Goal: Task Accomplishment & Management: Complete application form

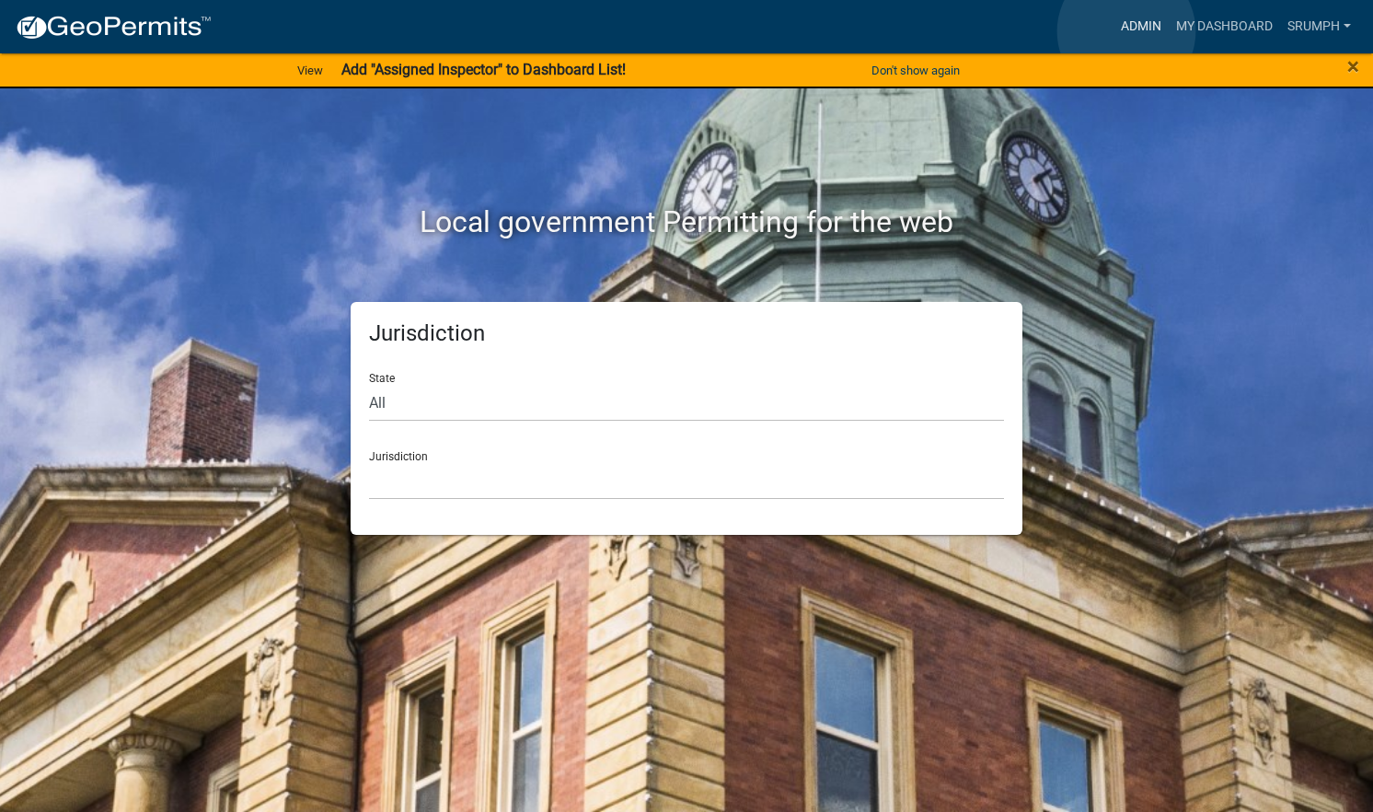
click at [1127, 31] on link "Admin" at bounding box center [1141, 26] width 55 height 35
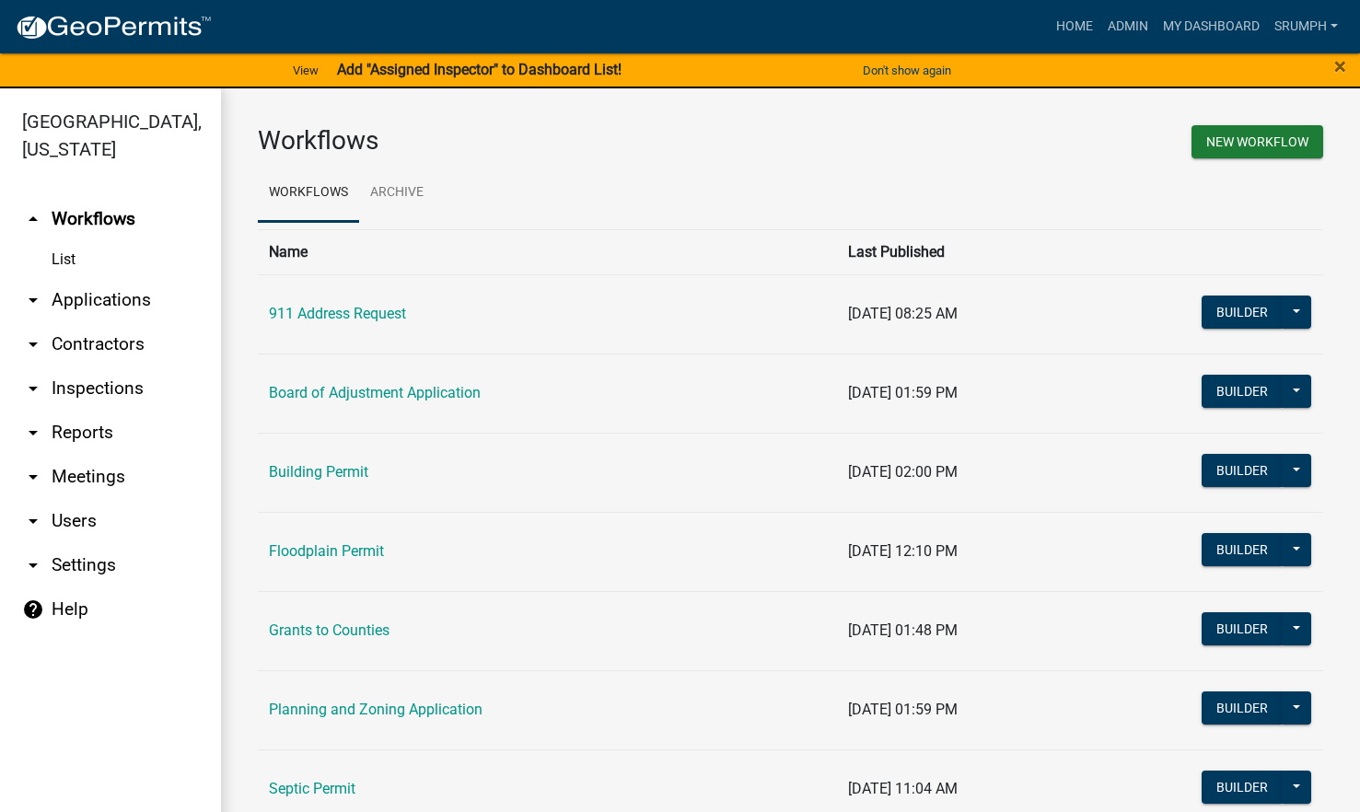
click at [118, 278] on link "arrow_drop_down Applications" at bounding box center [110, 300] width 221 height 44
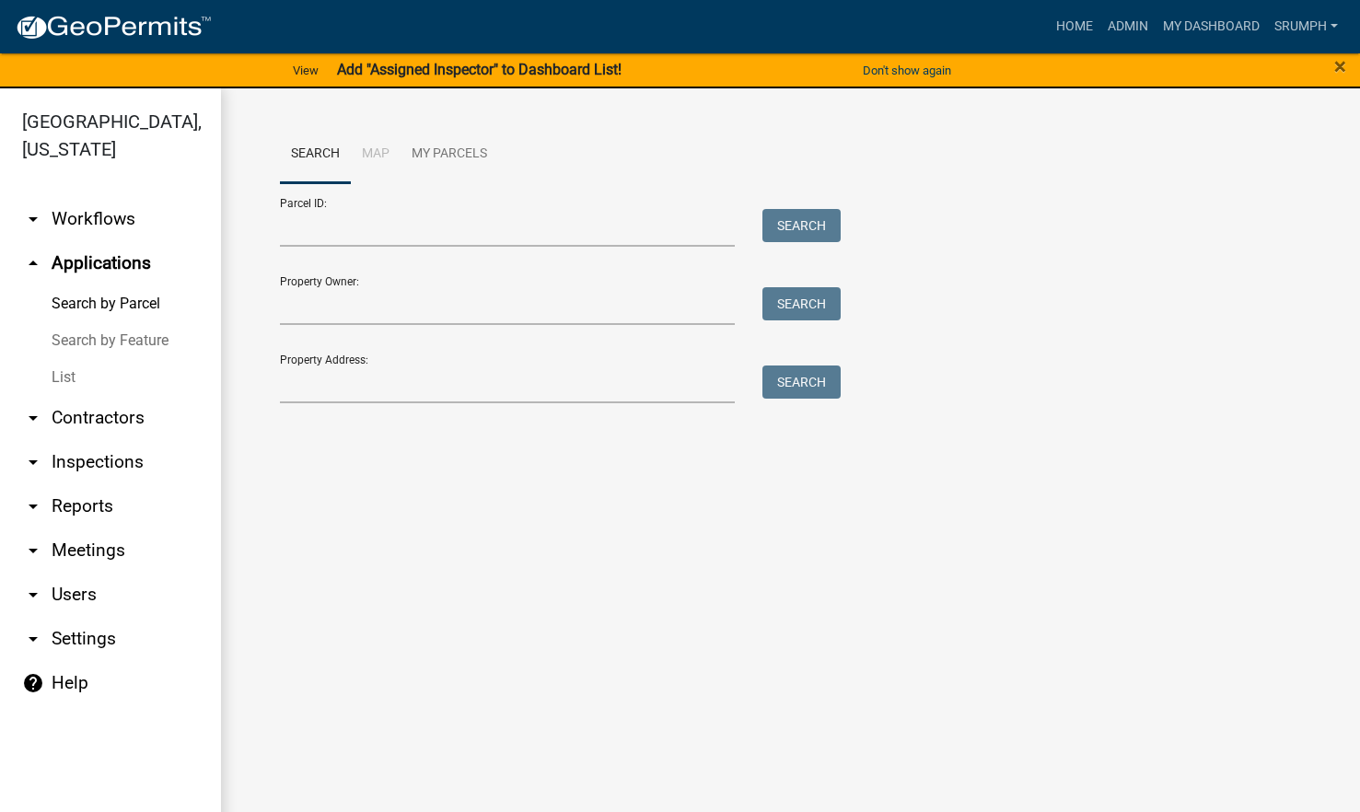
click at [64, 359] on link "List" at bounding box center [110, 377] width 221 height 37
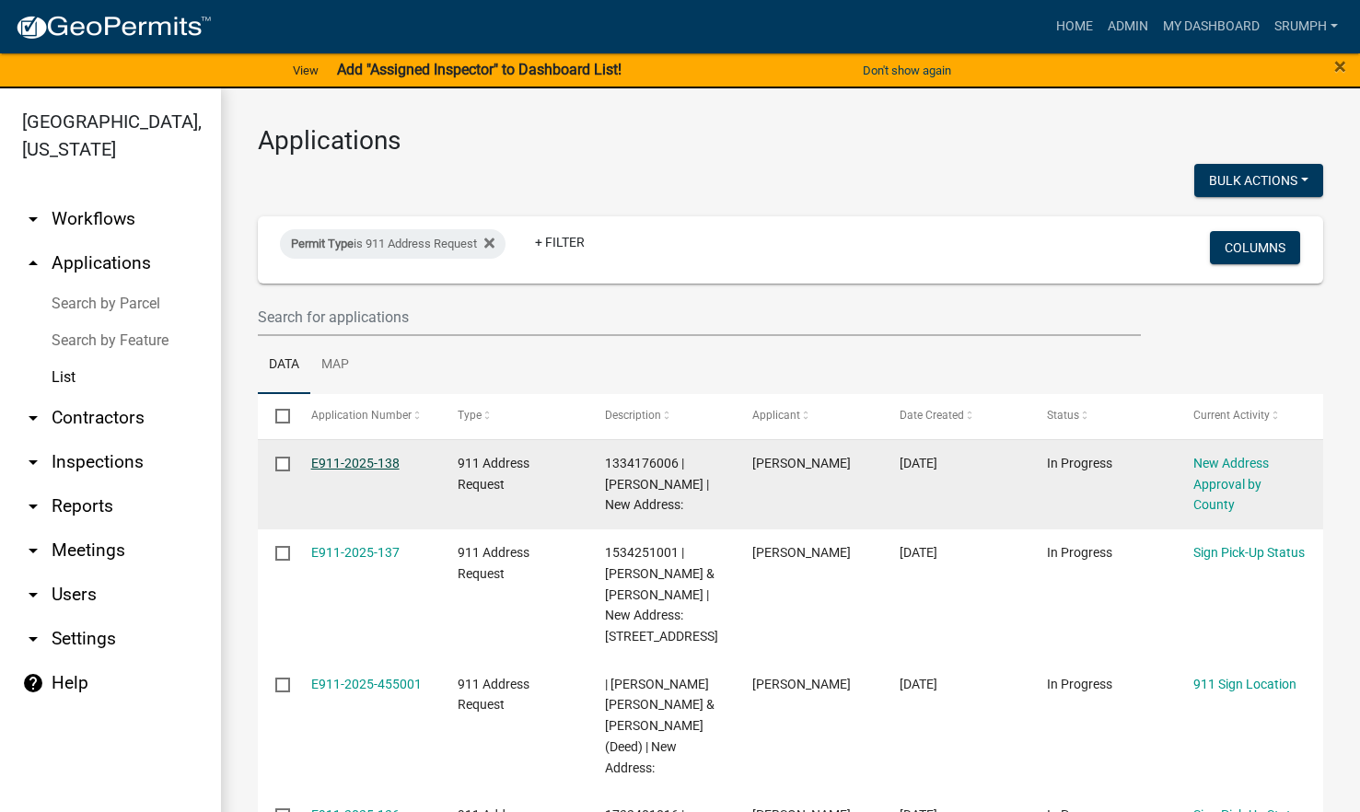
click at [349, 461] on link "E911-2025-138" at bounding box center [355, 463] width 88 height 15
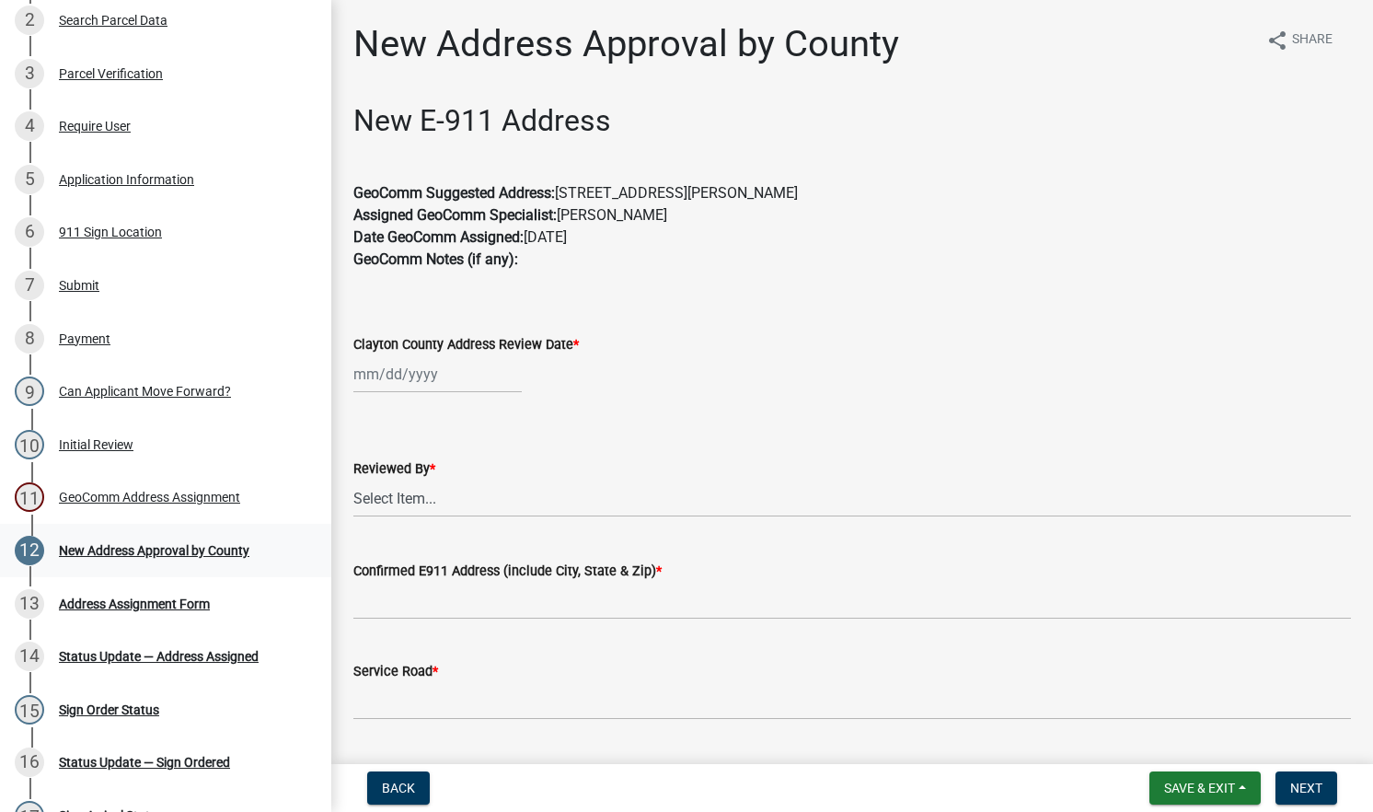
scroll to position [336, 0]
click at [228, 507] on link "11 GeoComm Address Assignment" at bounding box center [165, 496] width 331 height 53
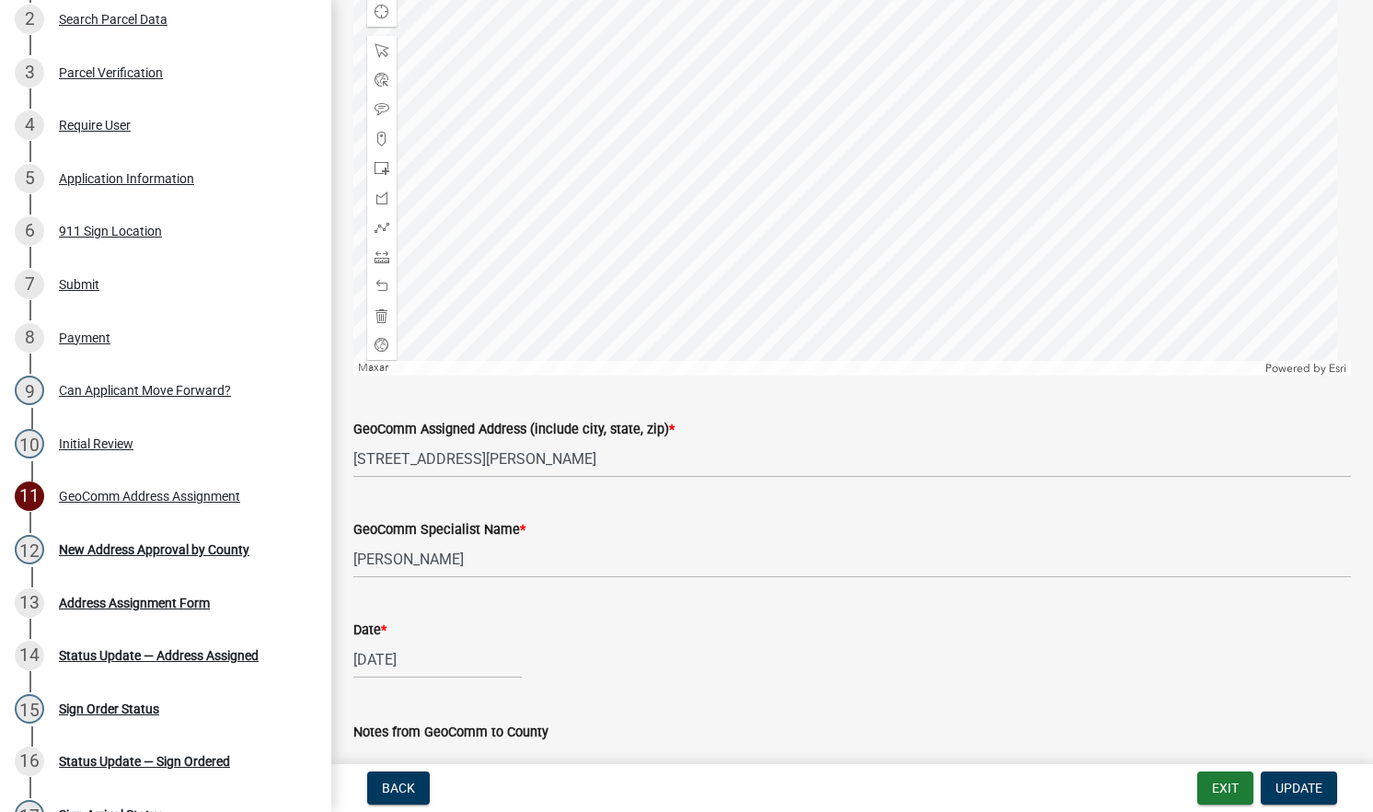
scroll to position [788, 0]
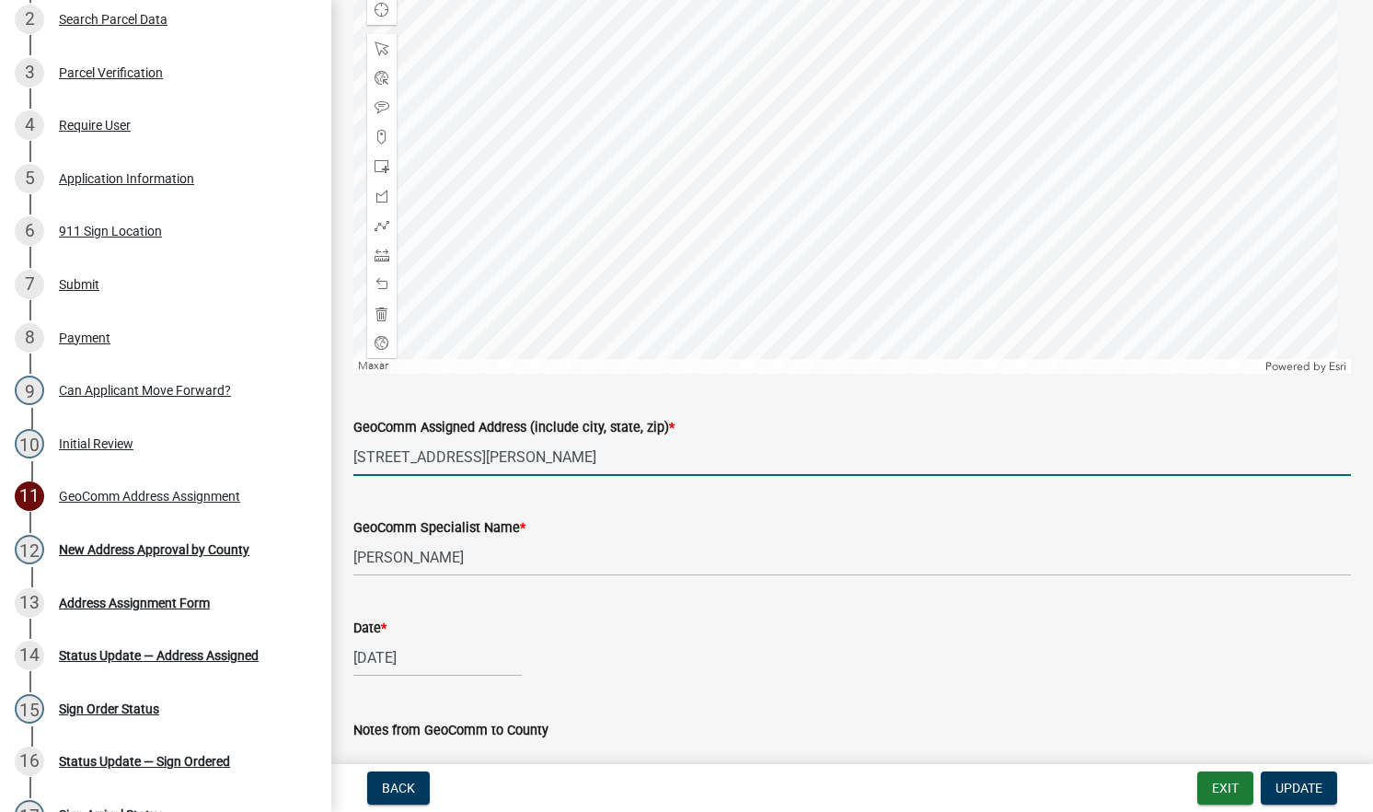
click at [393, 460] on input "[STREET_ADDRESS][PERSON_NAME]" at bounding box center [852, 457] width 998 height 38
type input "[STREET_ADDRESS][PERSON_NAME]"
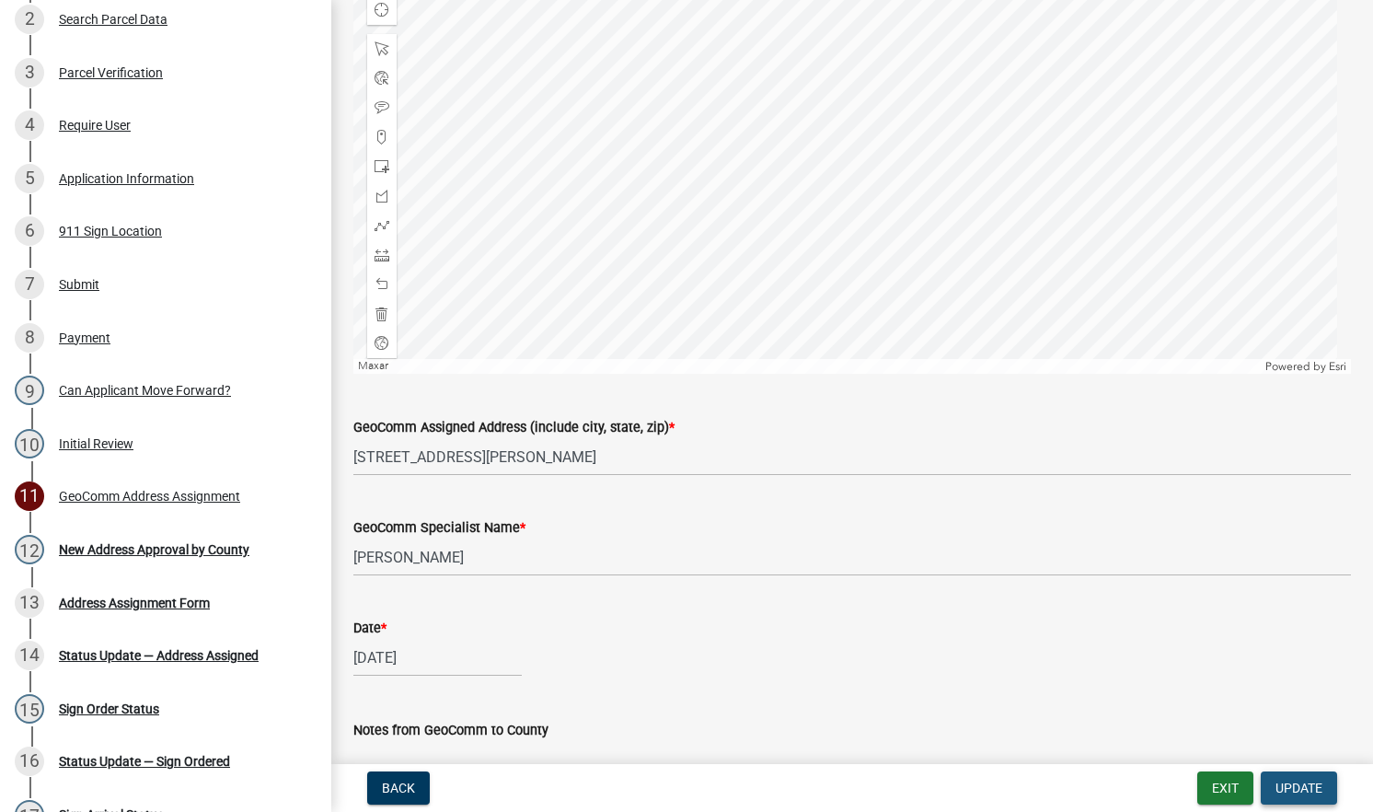
click at [1299, 787] on span "Update" at bounding box center [1299, 788] width 47 height 15
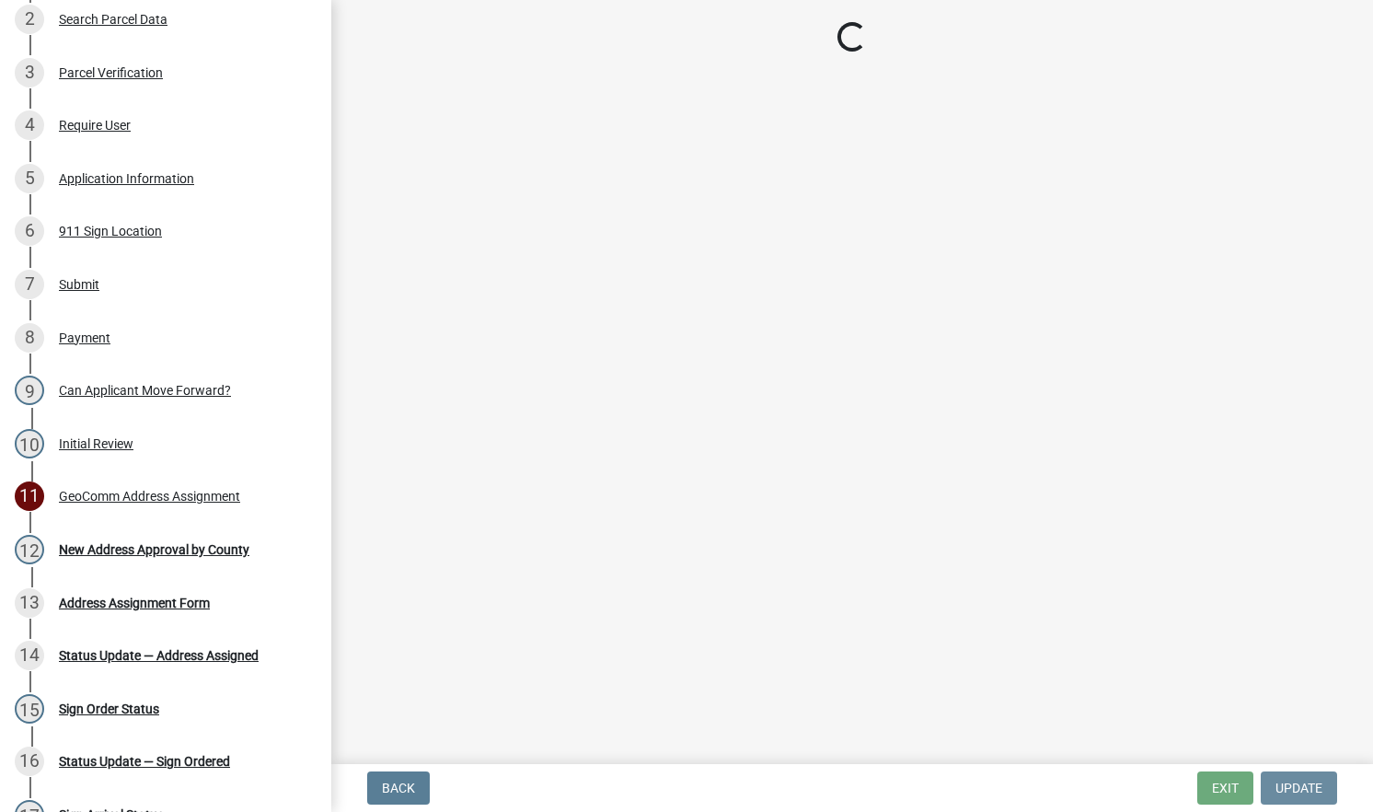
scroll to position [0, 0]
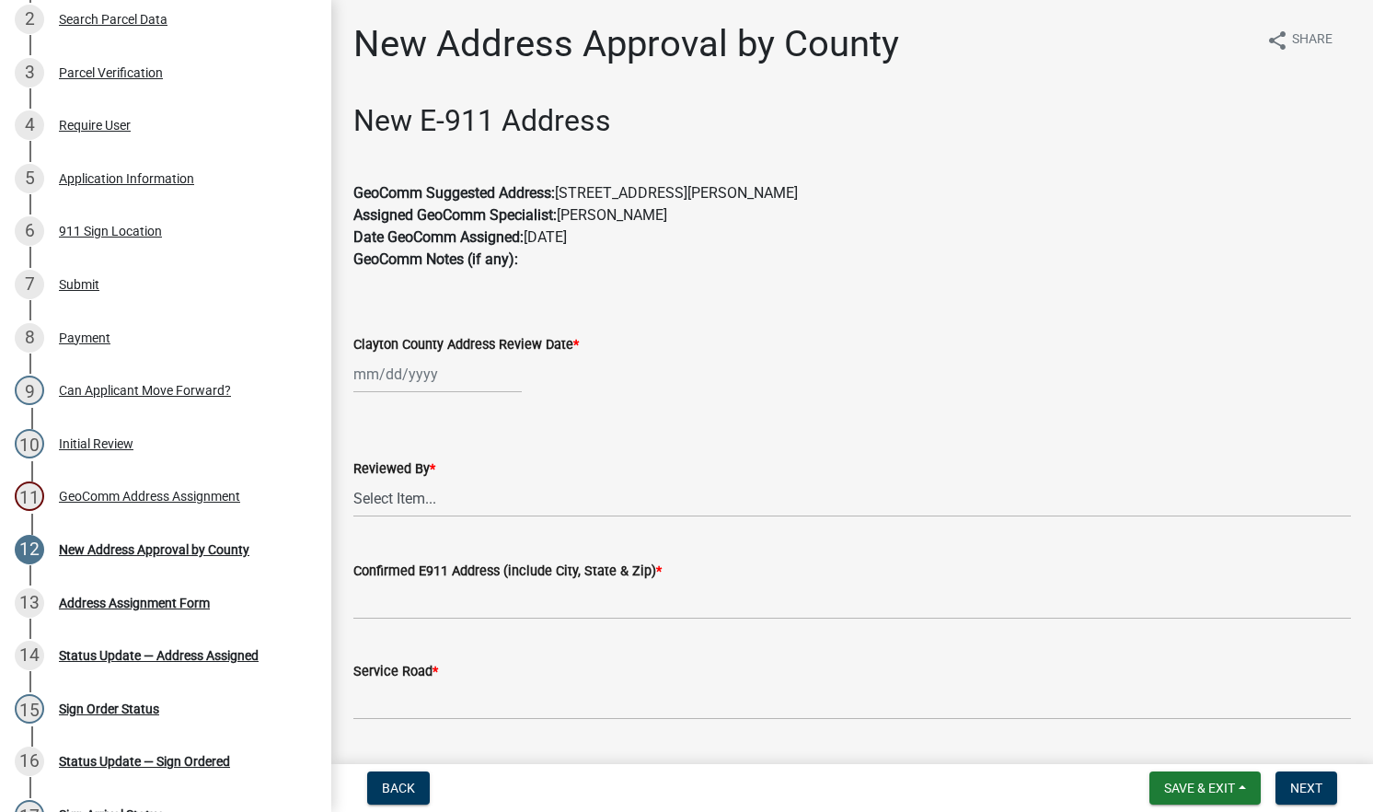
drag, startPoint x: 819, startPoint y: 193, endPoint x: 563, endPoint y: 194, distance: 255.9
click at [563, 194] on p "GeoComm Suggested Address: [STREET_ADDRESS][PERSON_NAME] Assigned GeoComm Speci…" at bounding box center [852, 237] width 998 height 110
drag, startPoint x: 563, startPoint y: 194, endPoint x: 585, endPoint y: 193, distance: 22.1
copy p "[STREET_ADDRESS][PERSON_NAME]"
click at [423, 378] on div at bounding box center [437, 374] width 168 height 38
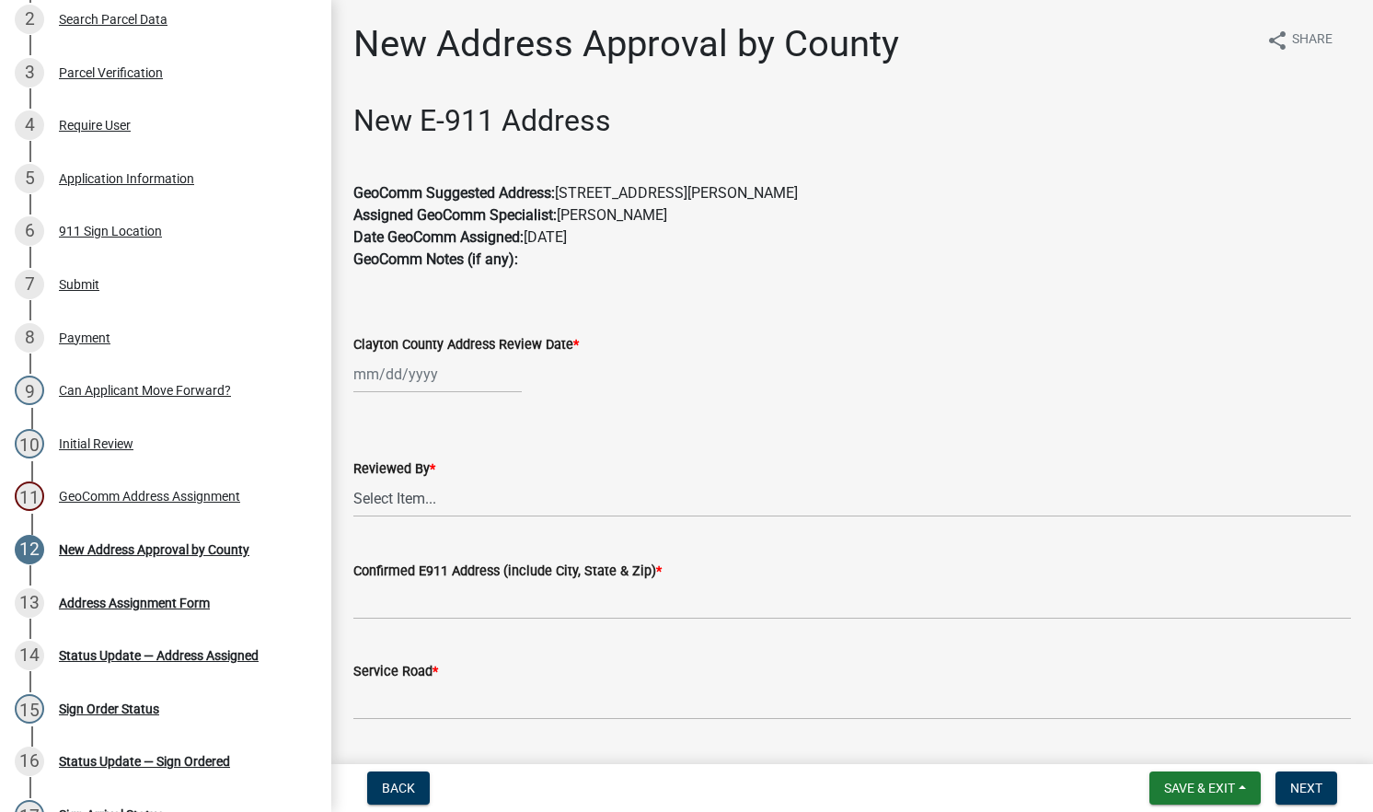
select select "8"
select select "2025"
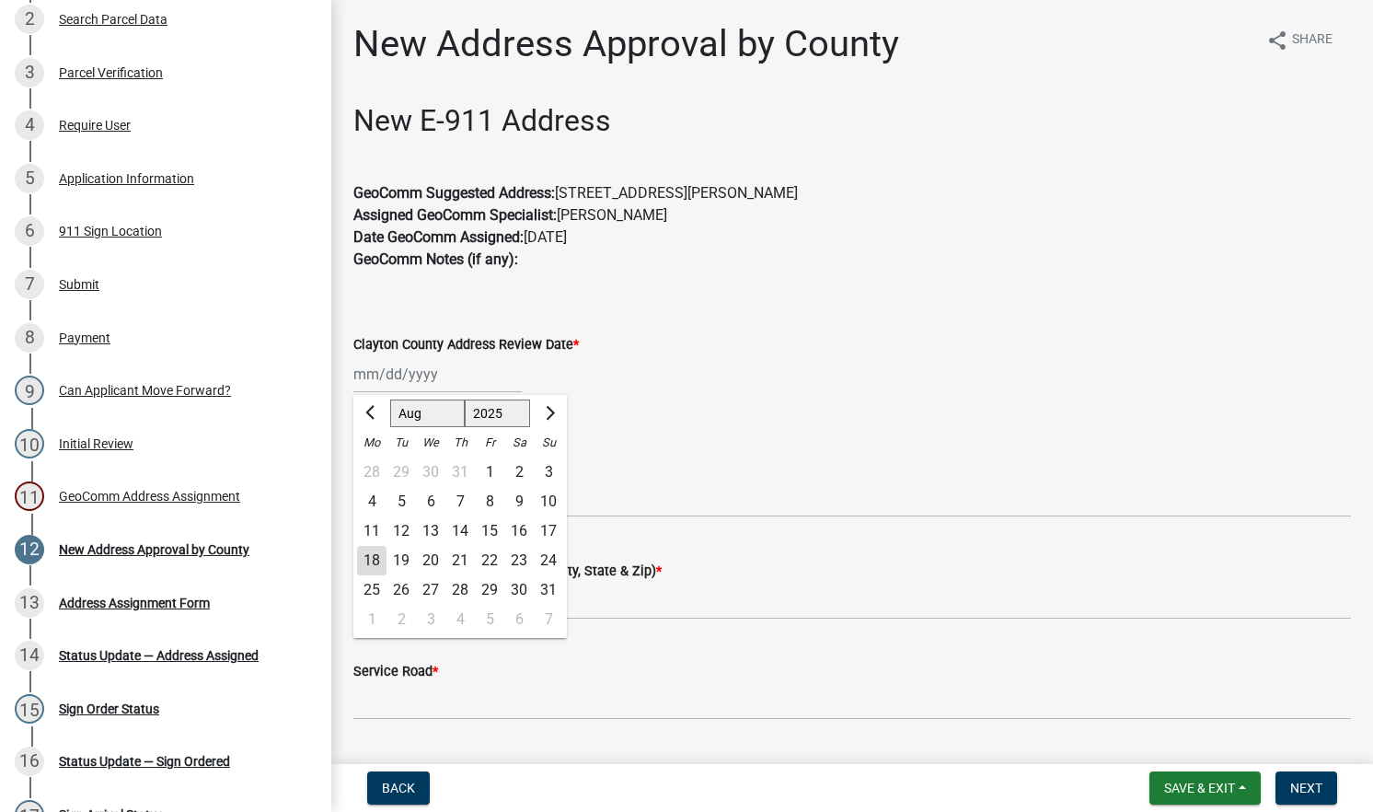
click at [373, 557] on div "18" at bounding box center [371, 560] width 29 height 29
type input "[DATE]"
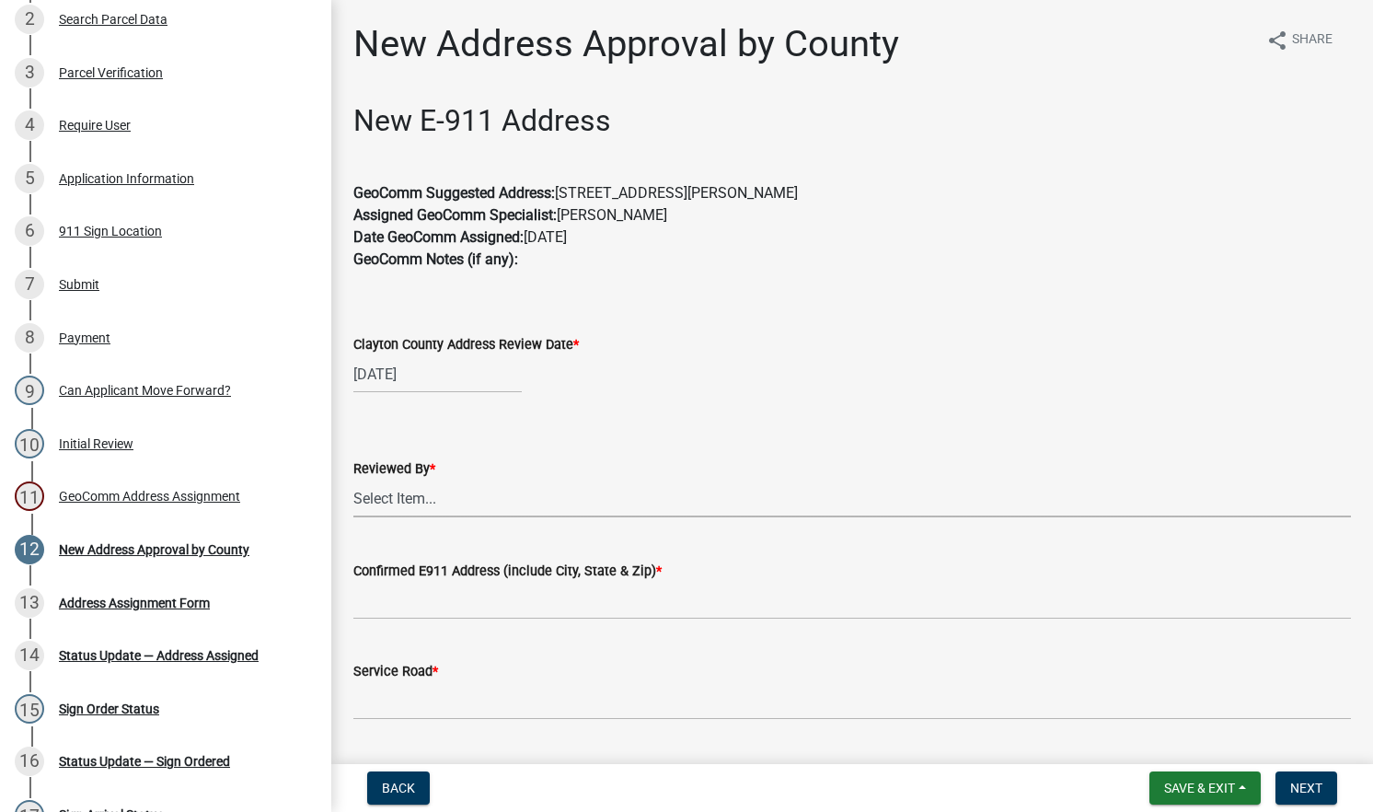
click at [458, 498] on select "Select Item... [PERSON_NAME]" at bounding box center [852, 499] width 998 height 38
click at [353, 480] on select "Select Item... [PERSON_NAME]" at bounding box center [852, 499] width 998 height 38
select select "8710e60e-9d76-42f9-b143-1f861fdefba8"
click at [445, 603] on input "Confirmed E911 Address (include City, State & Zip) *" at bounding box center [852, 601] width 998 height 38
paste input "[STREET_ADDRESS][PERSON_NAME]"
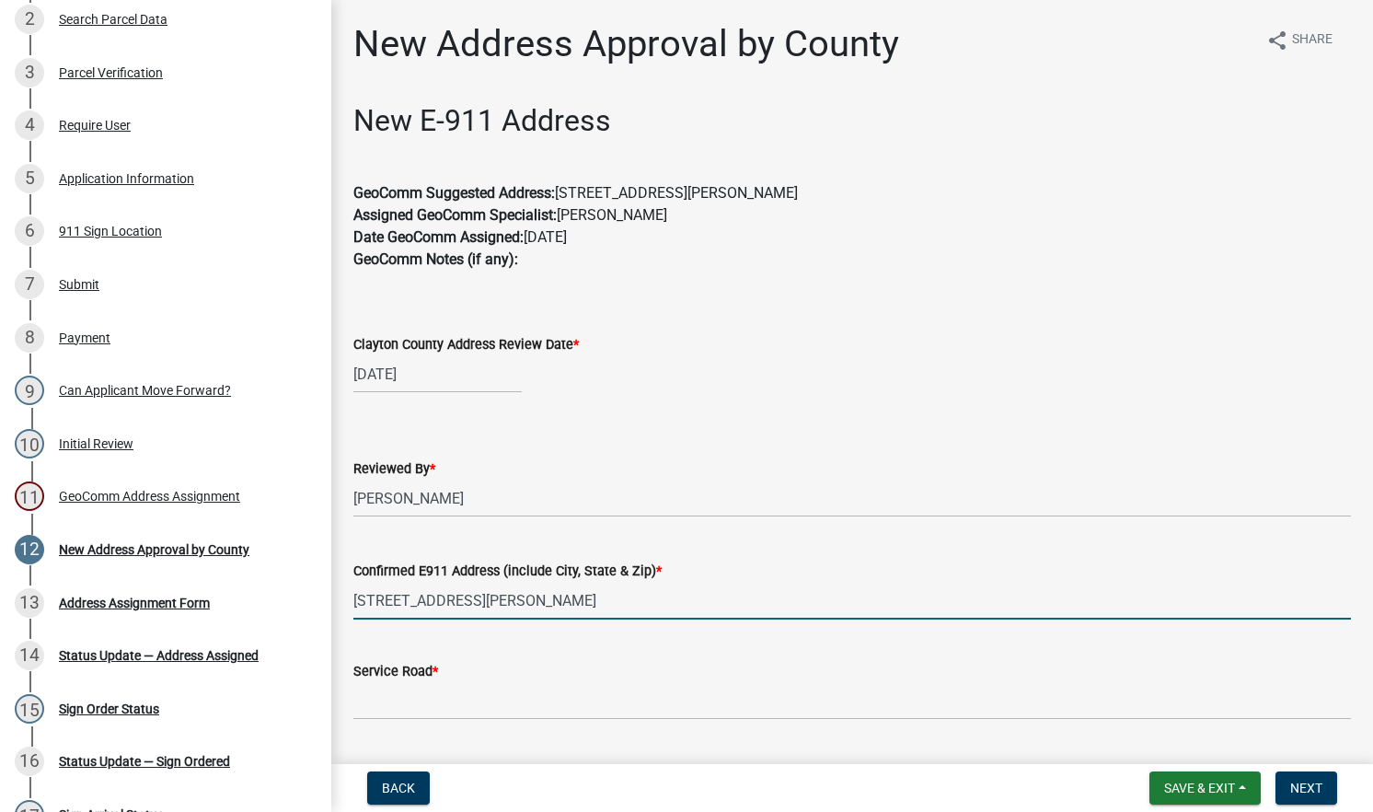
type input "[STREET_ADDRESS][PERSON_NAME]"
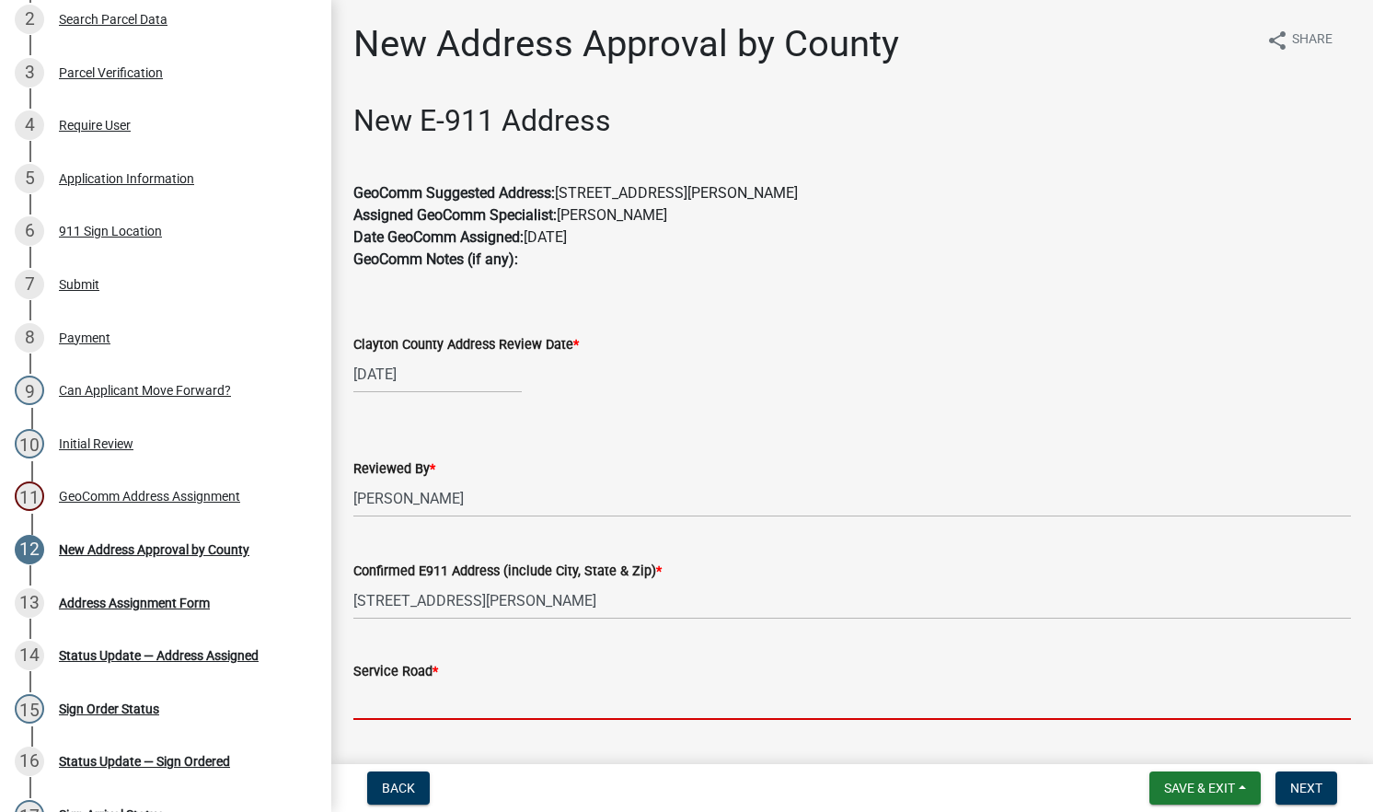
click at [417, 696] on input "Service Road *" at bounding box center [852, 701] width 998 height 38
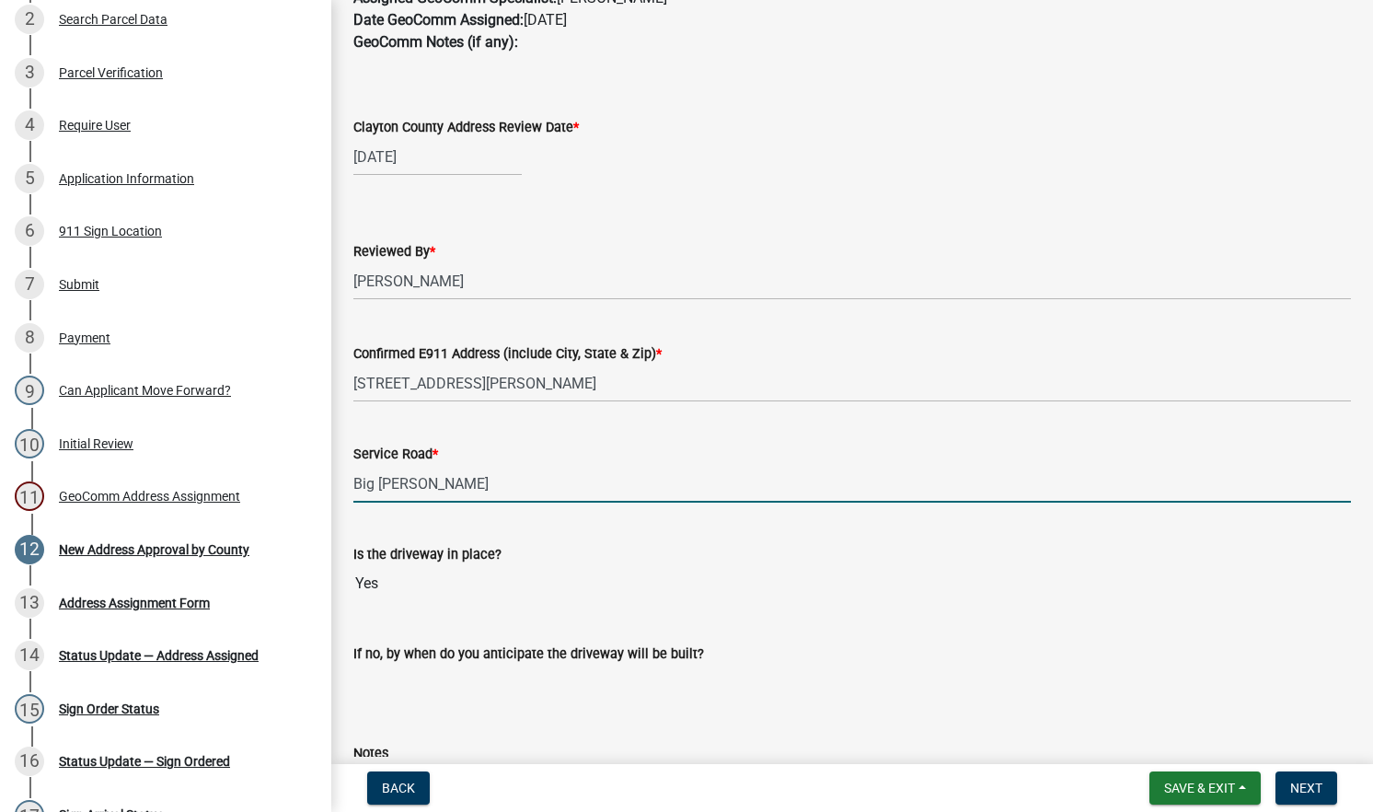
scroll to position [305, 0]
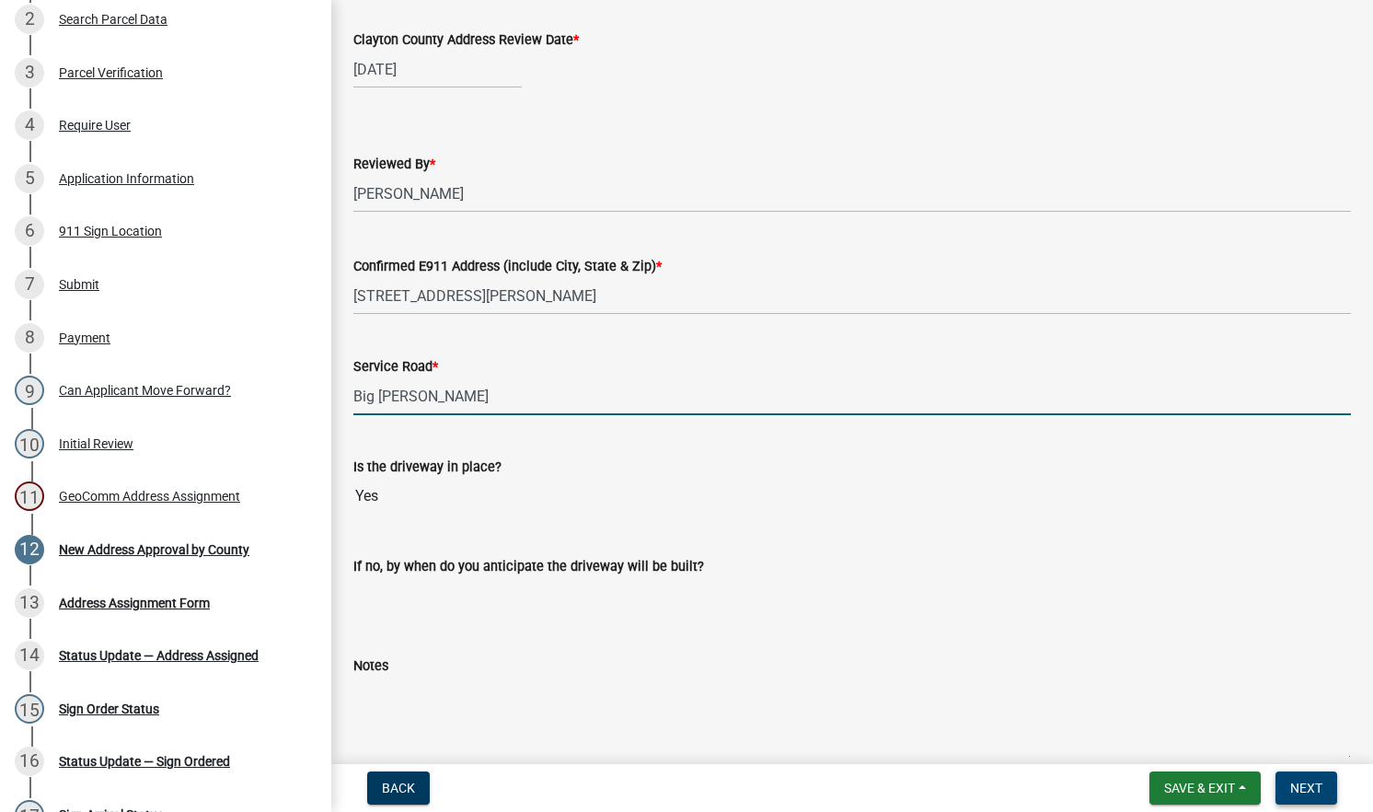
type input "Big [PERSON_NAME]"
click at [1307, 786] on span "Next" at bounding box center [1307, 788] width 32 height 15
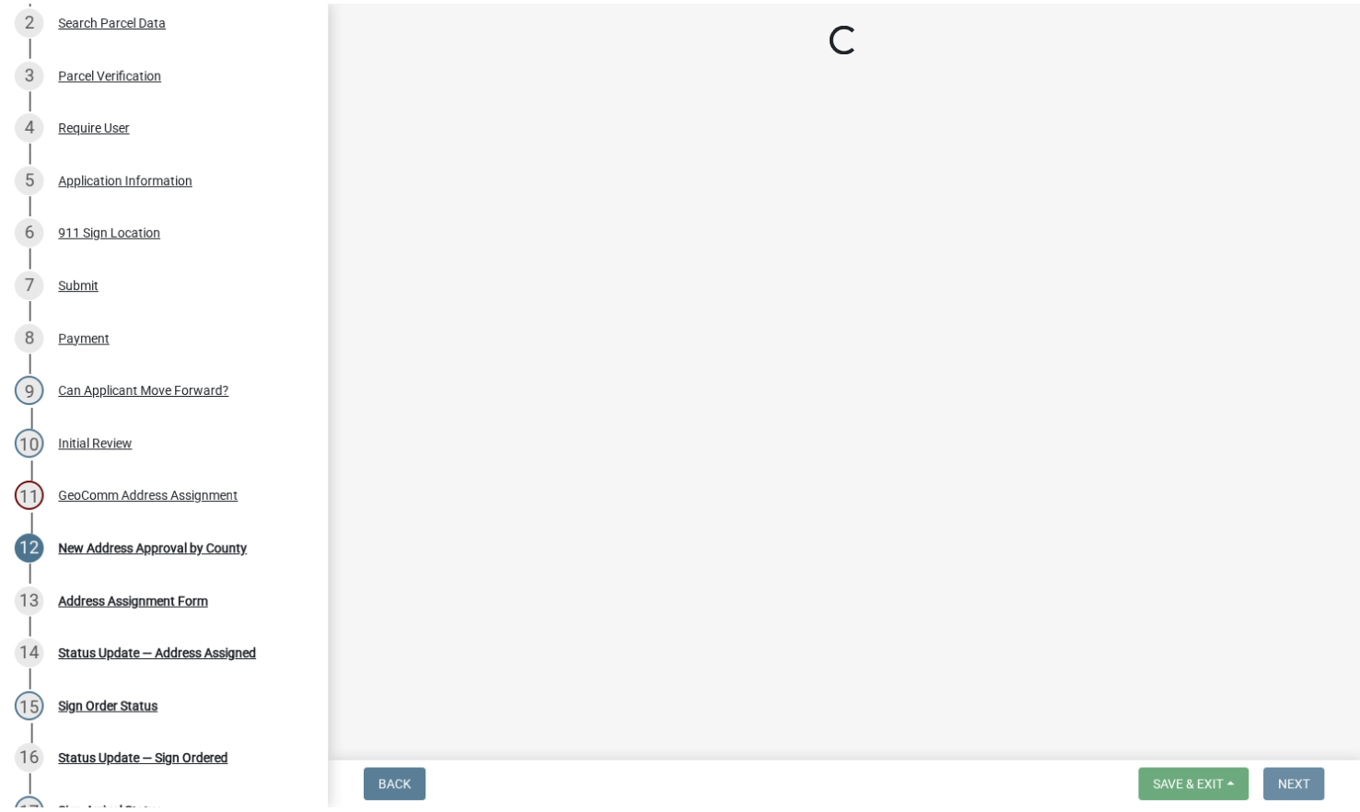
scroll to position [0, 0]
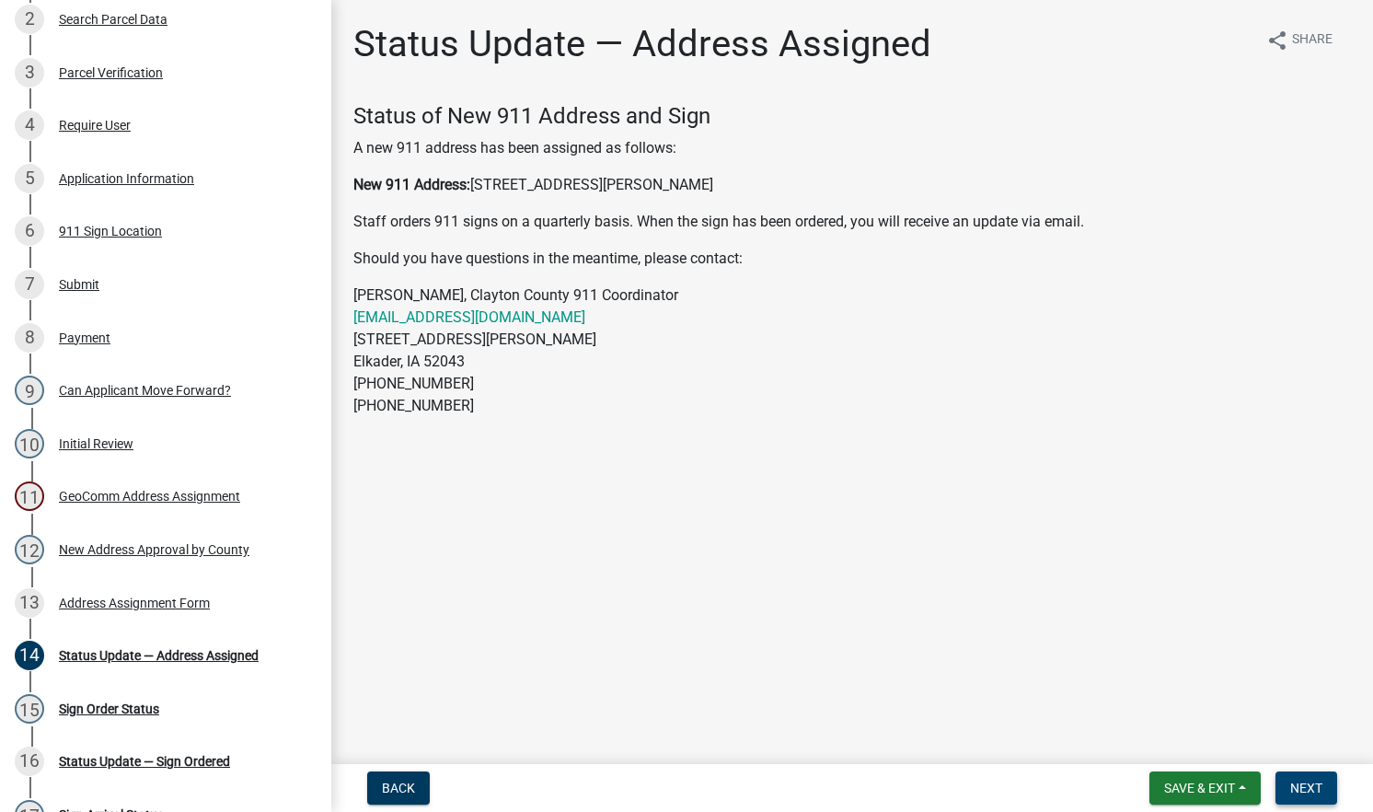
click at [1307, 787] on span "Next" at bounding box center [1307, 788] width 32 height 15
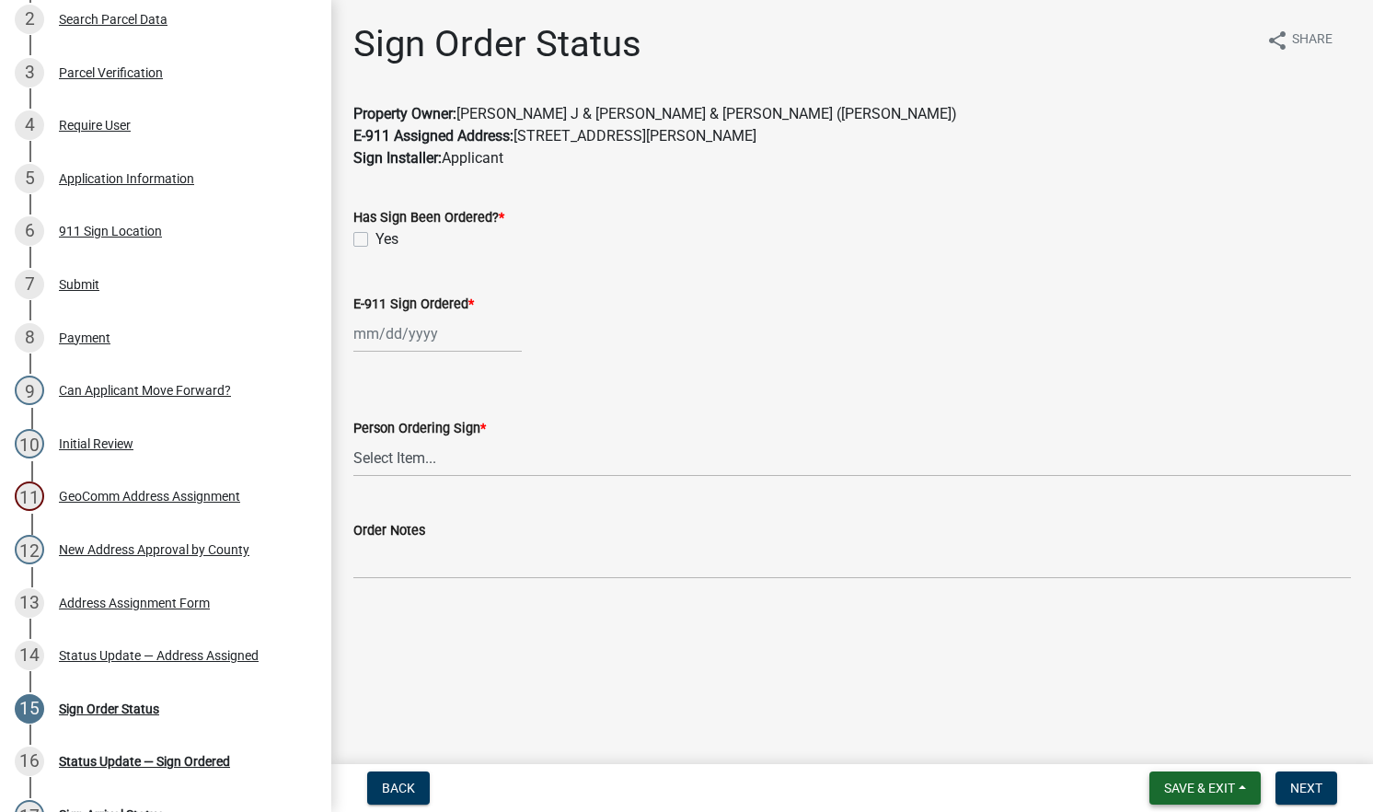
click at [1186, 787] on span "Save & Exit" at bounding box center [1199, 788] width 71 height 15
click at [1183, 746] on button "Save & Exit" at bounding box center [1187, 740] width 147 height 44
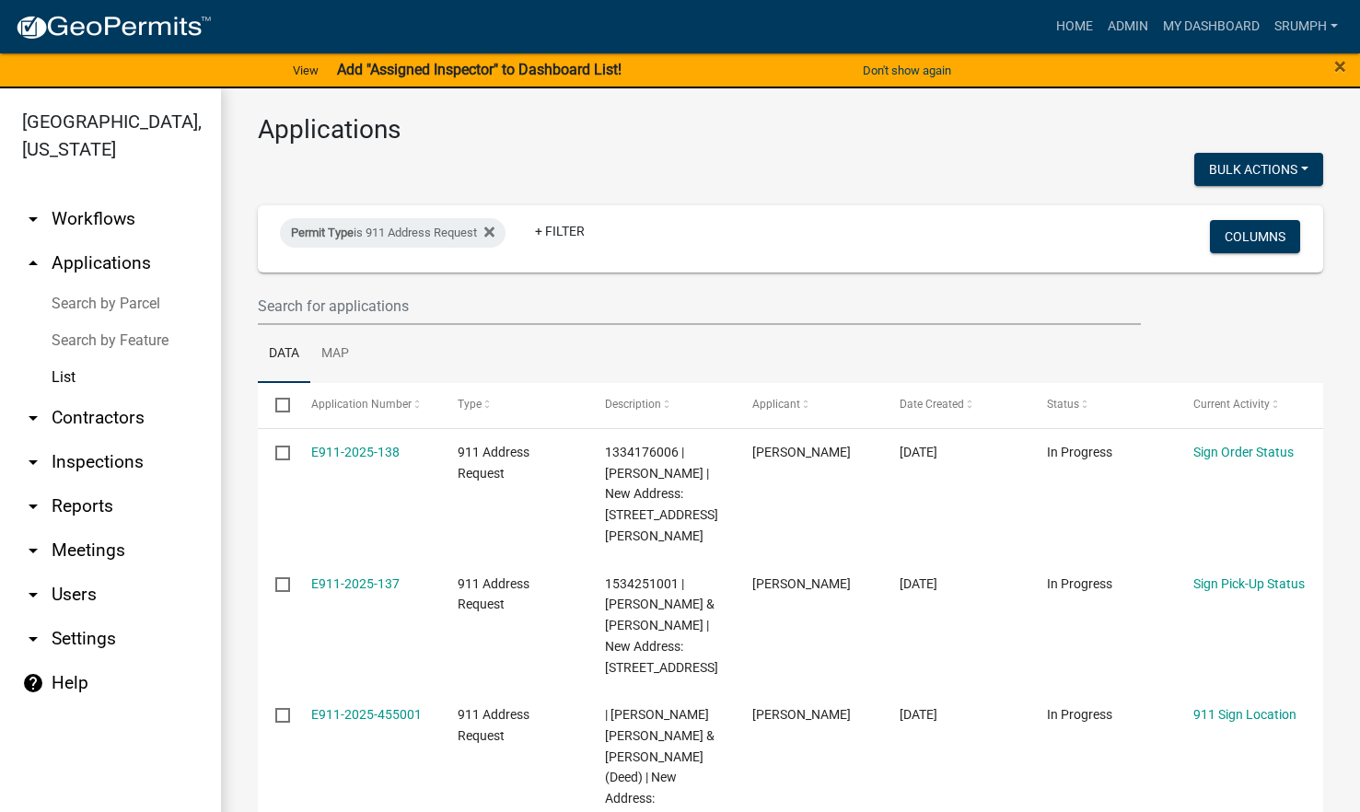
scroll to position [8, 0]
